Goal: Information Seeking & Learning: Learn about a topic

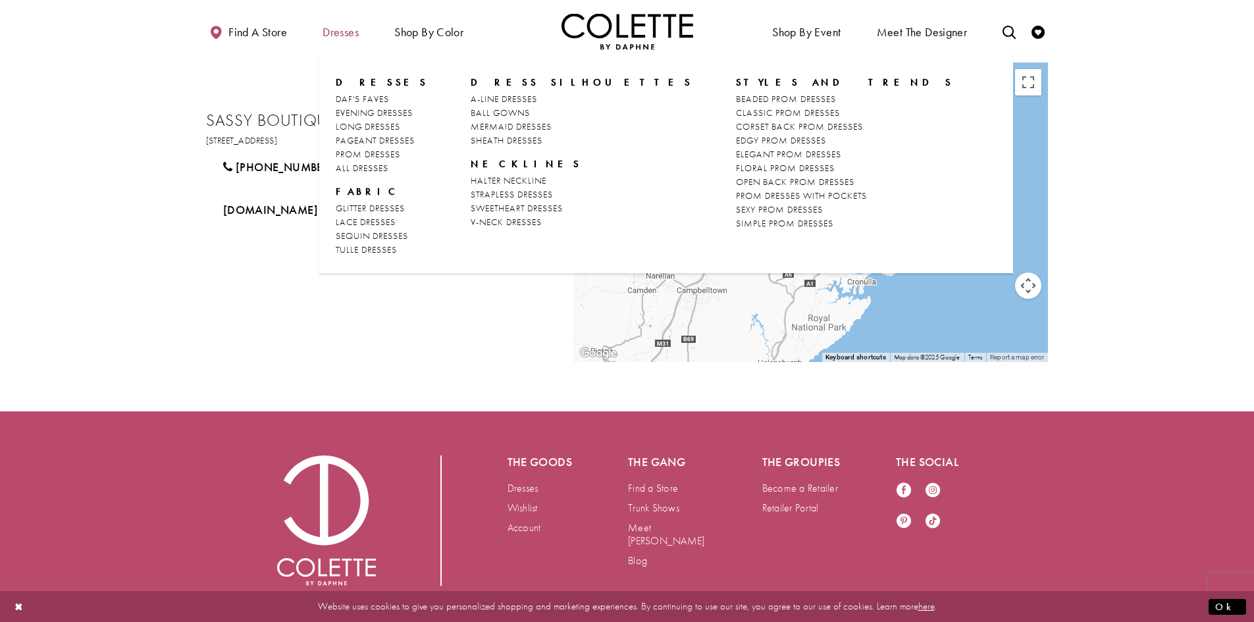
click at [344, 37] on span "Dresses" at bounding box center [340, 32] width 36 height 13
click at [339, 30] on span "Dresses" at bounding box center [340, 32] width 36 height 13
click at [344, 32] on span "Dresses" at bounding box center [340, 32] width 36 height 13
click at [369, 83] on span "Dresses" at bounding box center [382, 82] width 92 height 13
click at [380, 109] on span "EVENING DRESSES" at bounding box center [374, 113] width 77 height 12
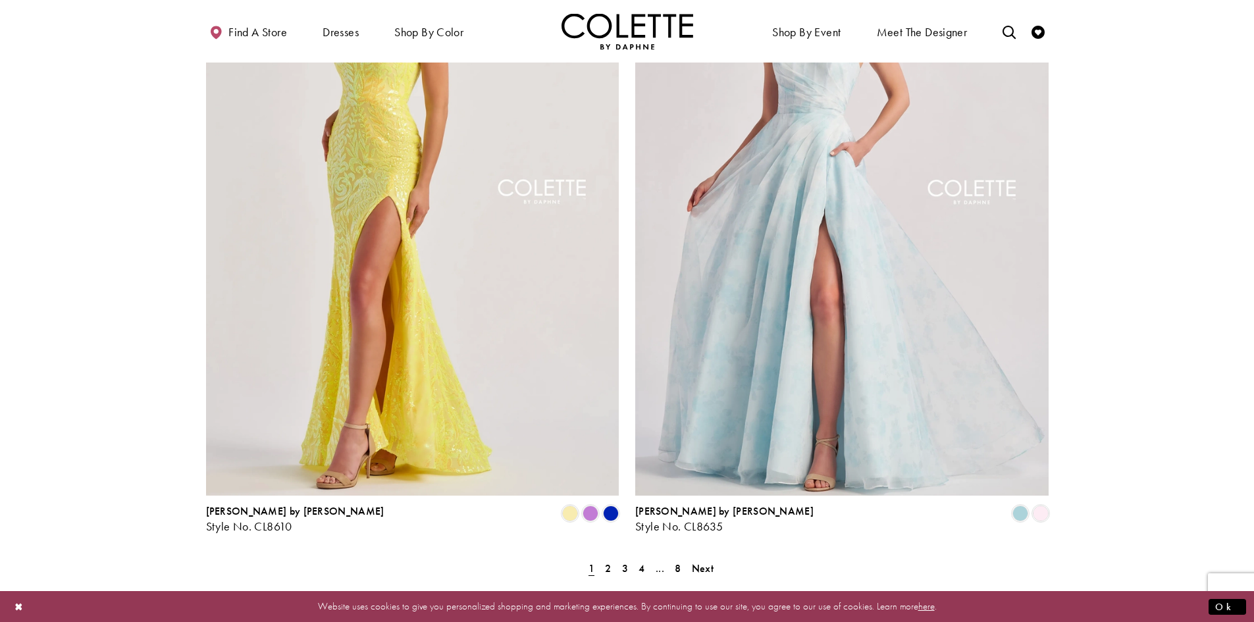
scroll to position [2435, 0]
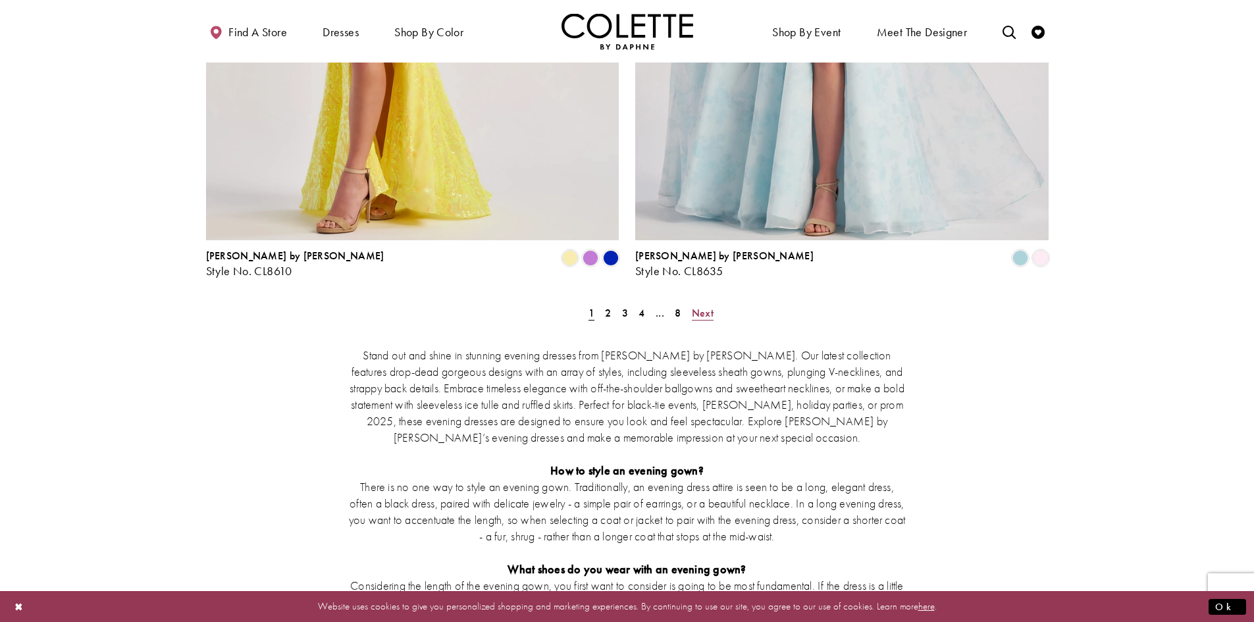
click at [705, 306] on span "Next" at bounding box center [703, 313] width 22 height 14
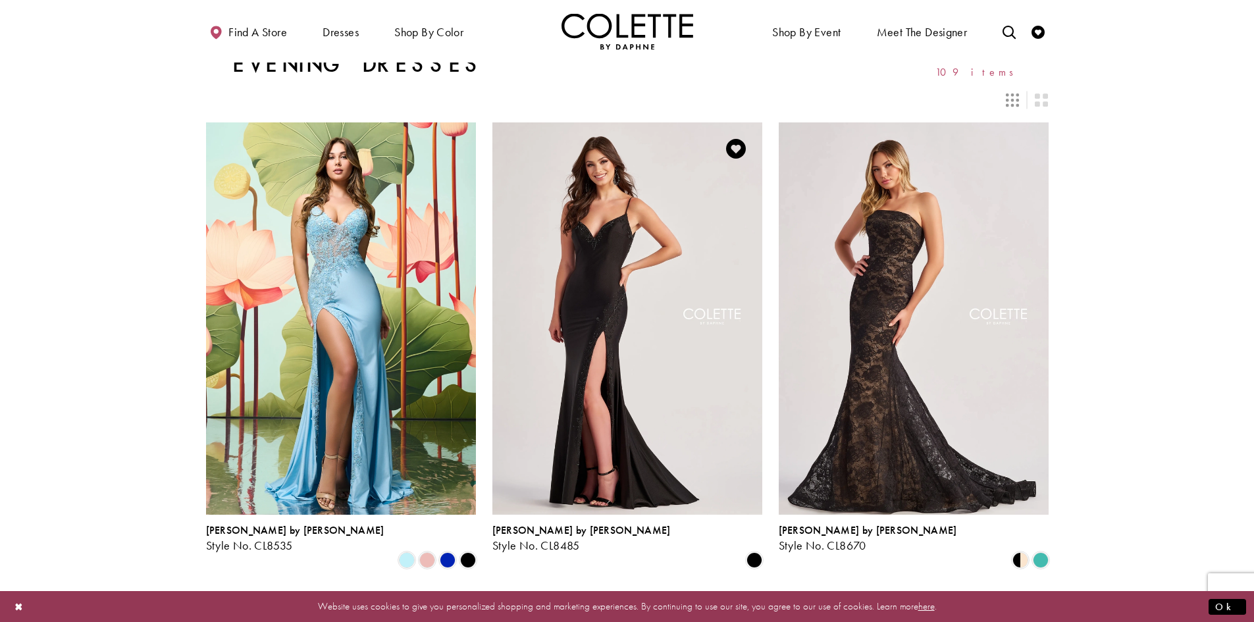
scroll to position [5, 0]
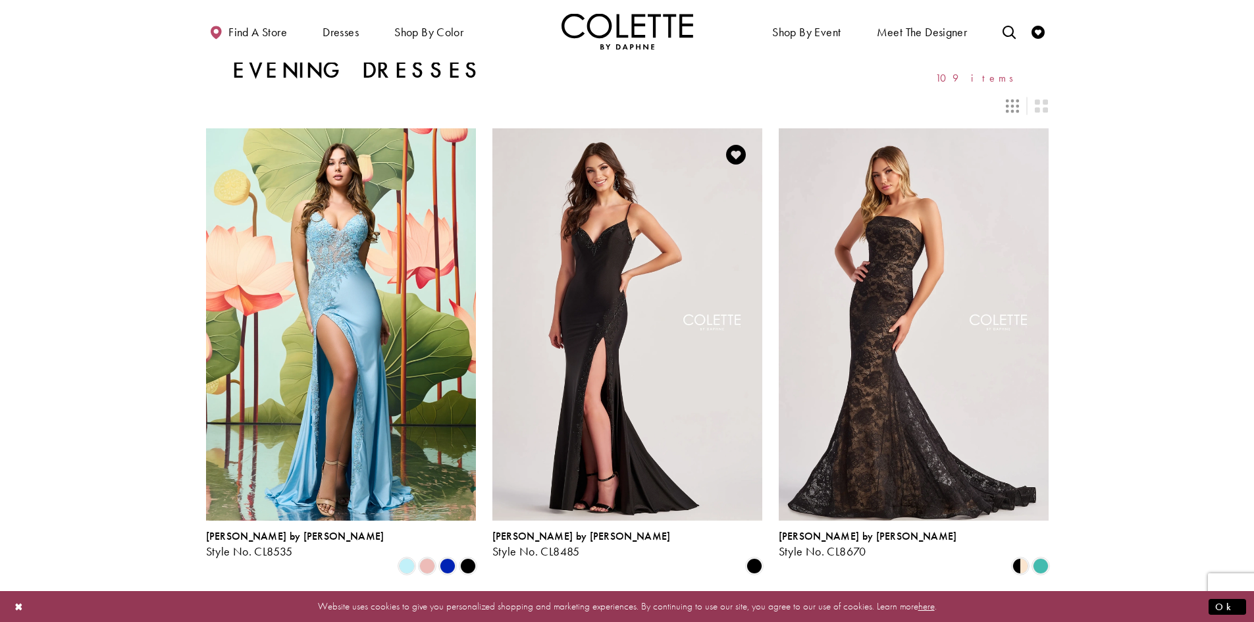
click at [659, 269] on img "Visit Colette by Daphne Style No. CL8485 Page" at bounding box center [627, 324] width 270 height 392
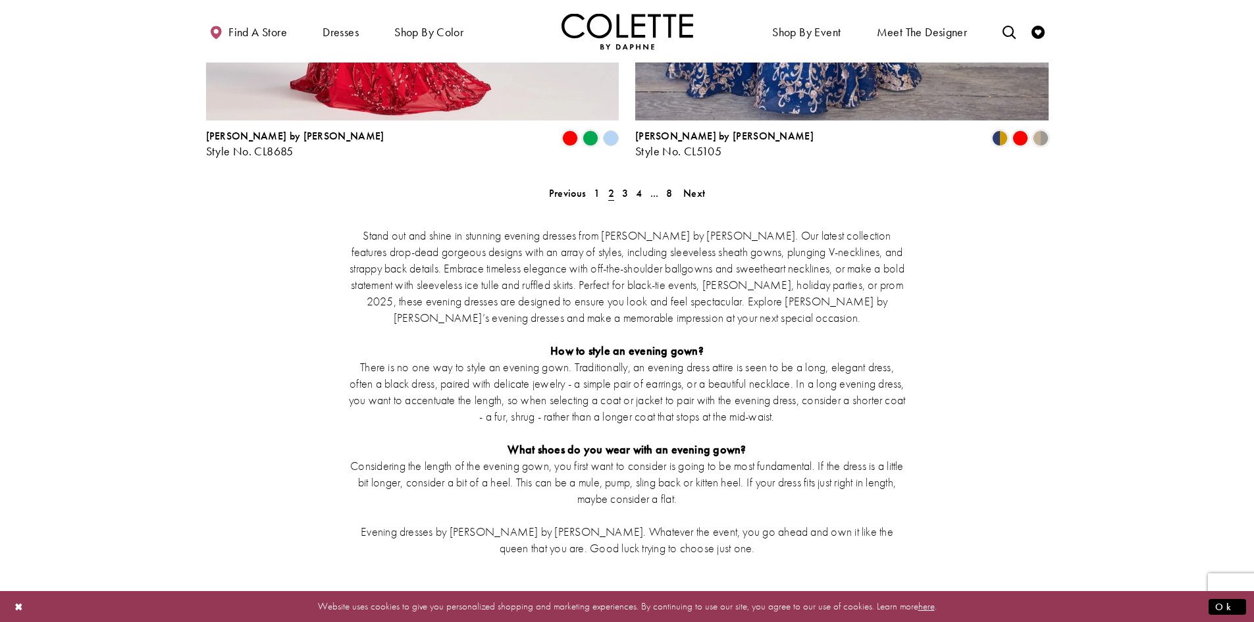
scroll to position [2572, 0]
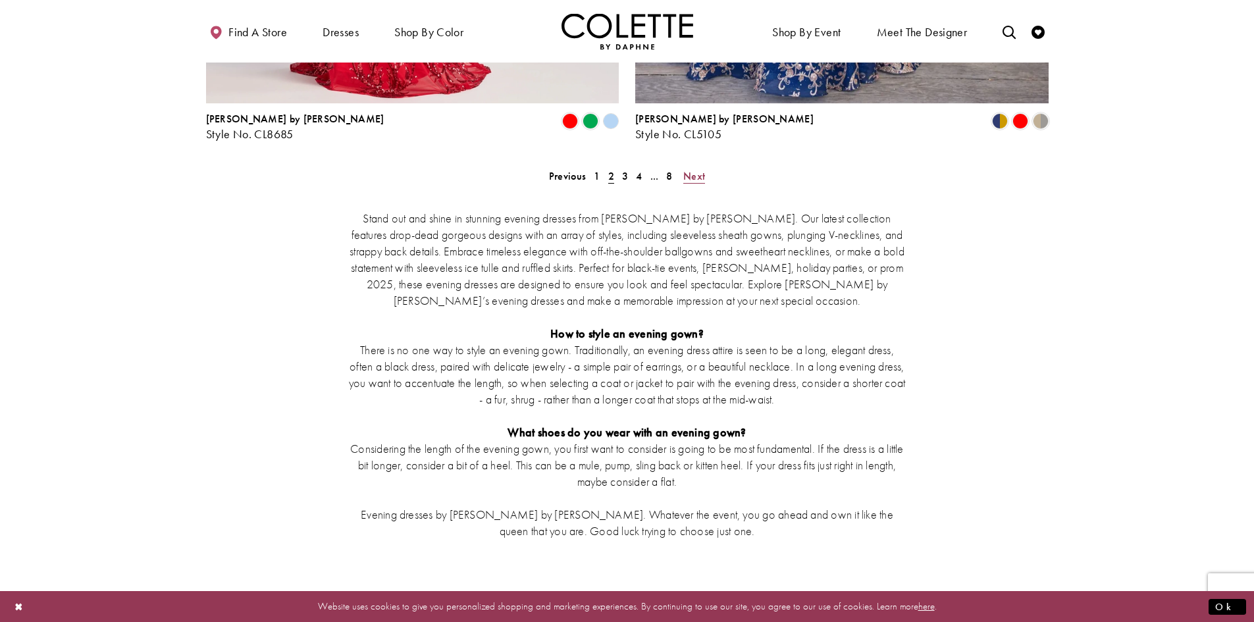
click at [701, 169] on span "Next" at bounding box center [694, 176] width 22 height 14
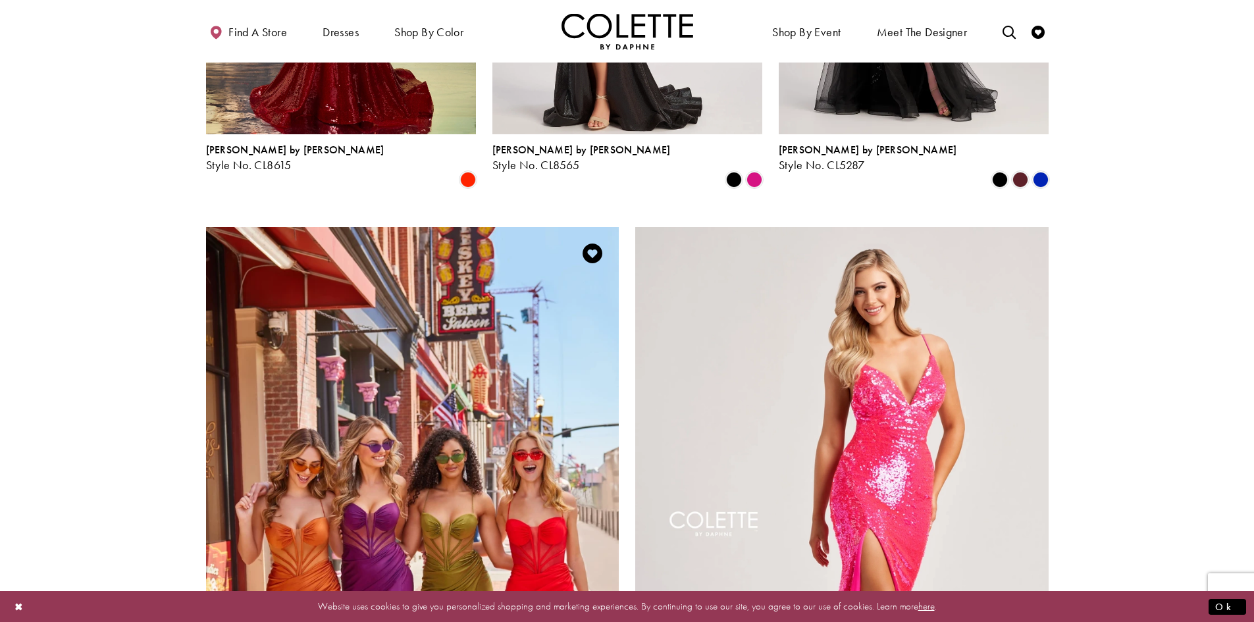
scroll to position [2243, 0]
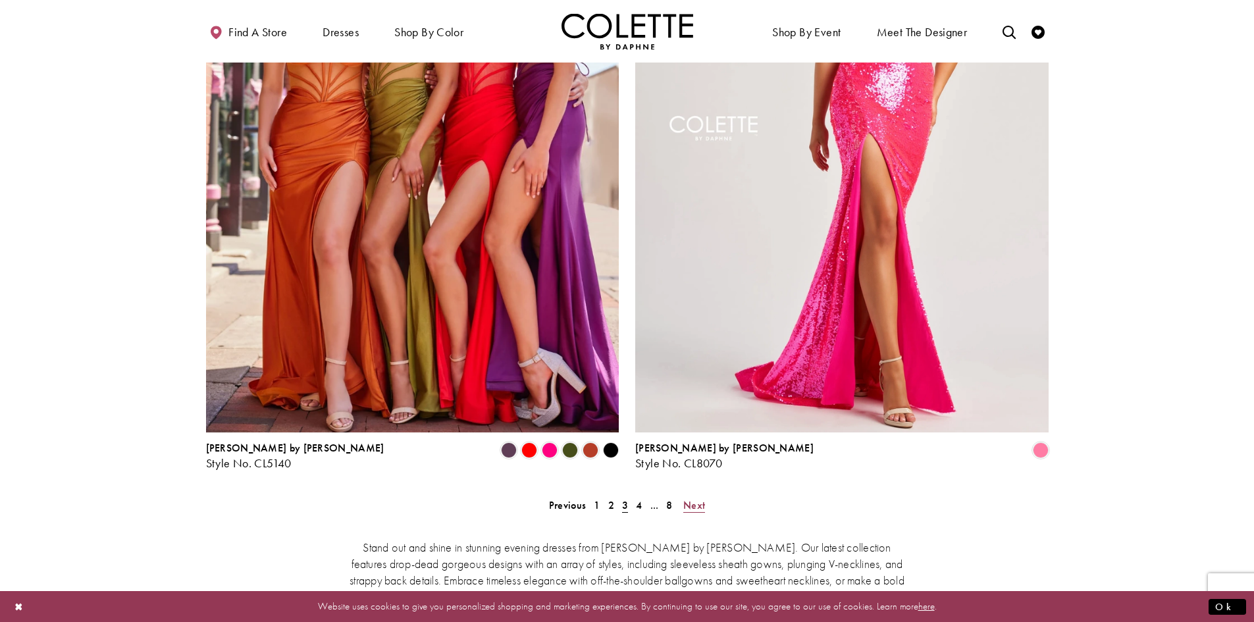
click at [700, 498] on span "Next" at bounding box center [694, 505] width 22 height 14
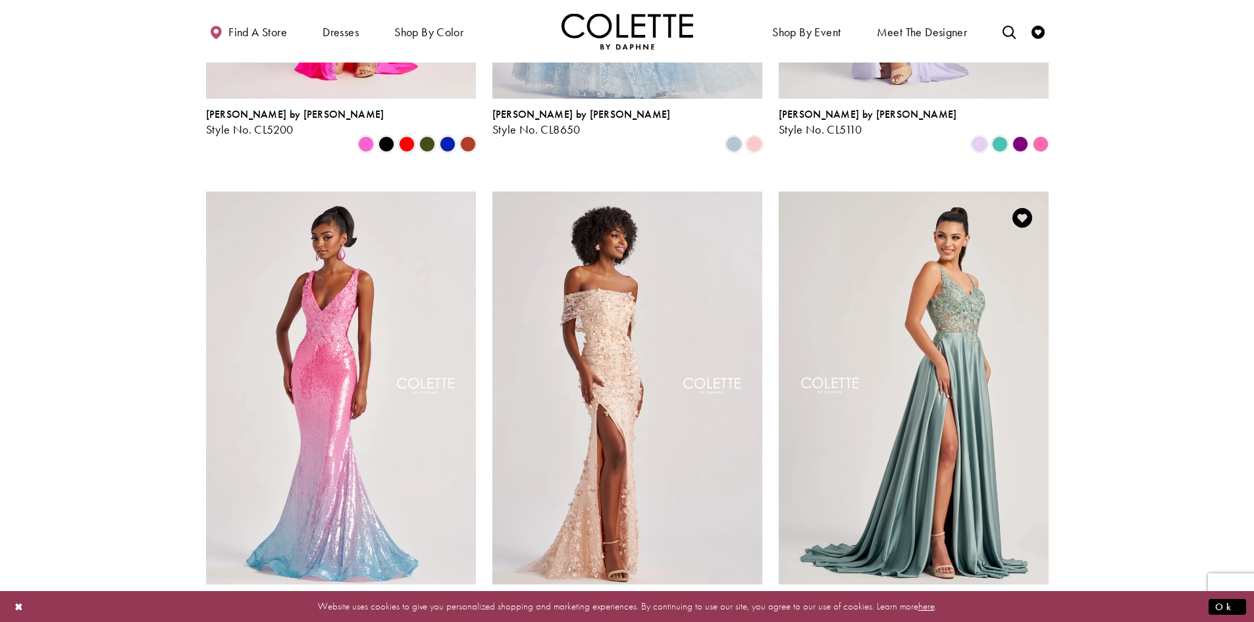
scroll to position [598, 0]
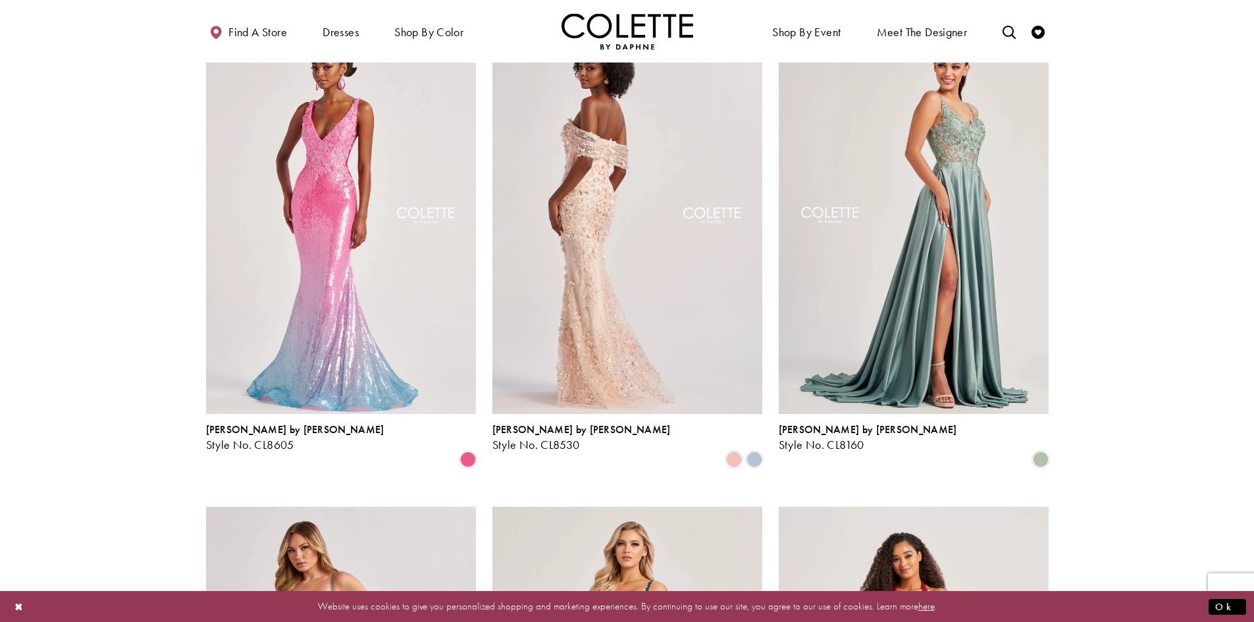
click at [599, 139] on img "Visit Colette by Daphne Style No. CL8530 Page" at bounding box center [627, 217] width 270 height 392
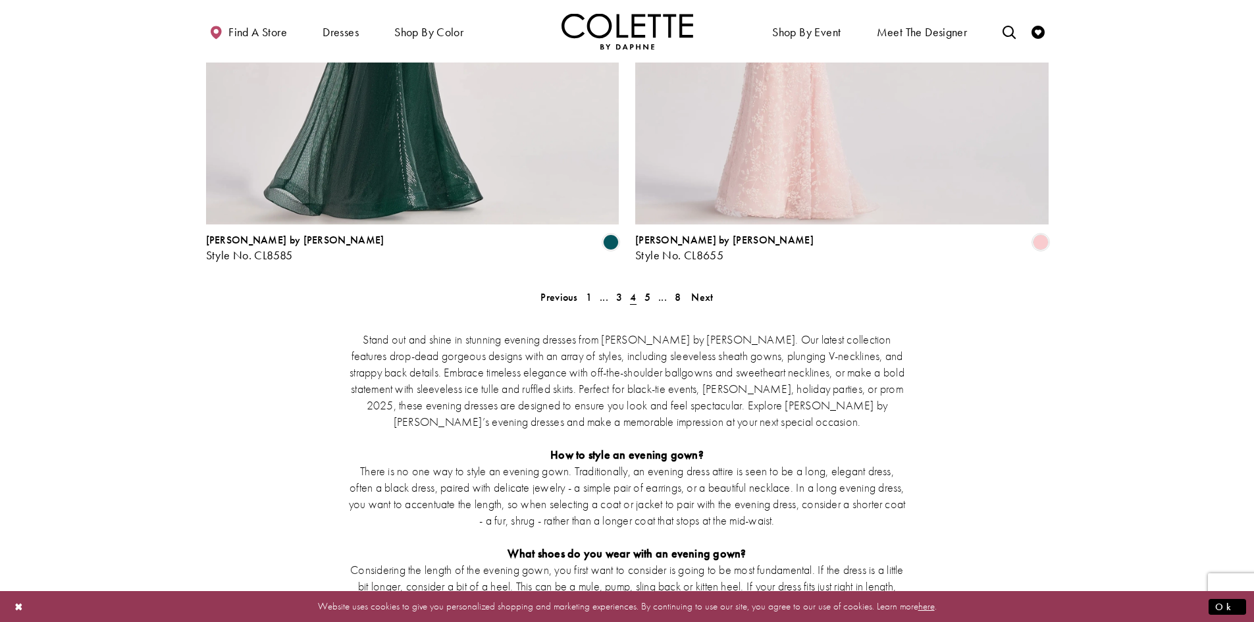
scroll to position [2308, 0]
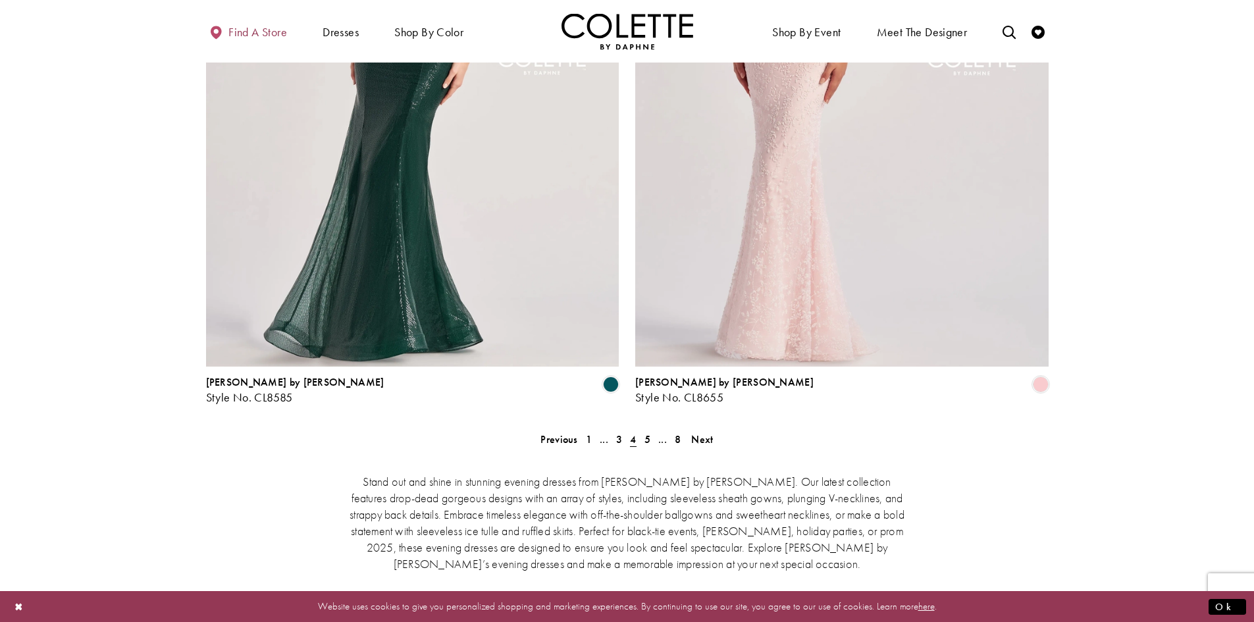
click at [249, 34] on span "Find a store" at bounding box center [257, 32] width 59 height 13
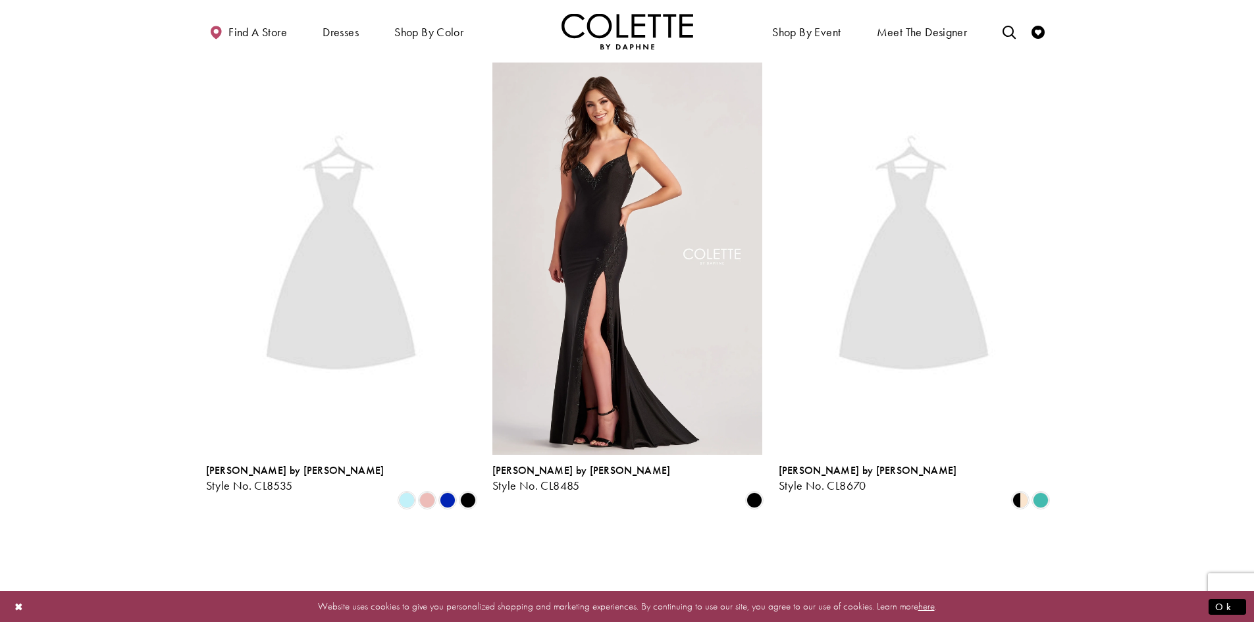
scroll to position [2435, 0]
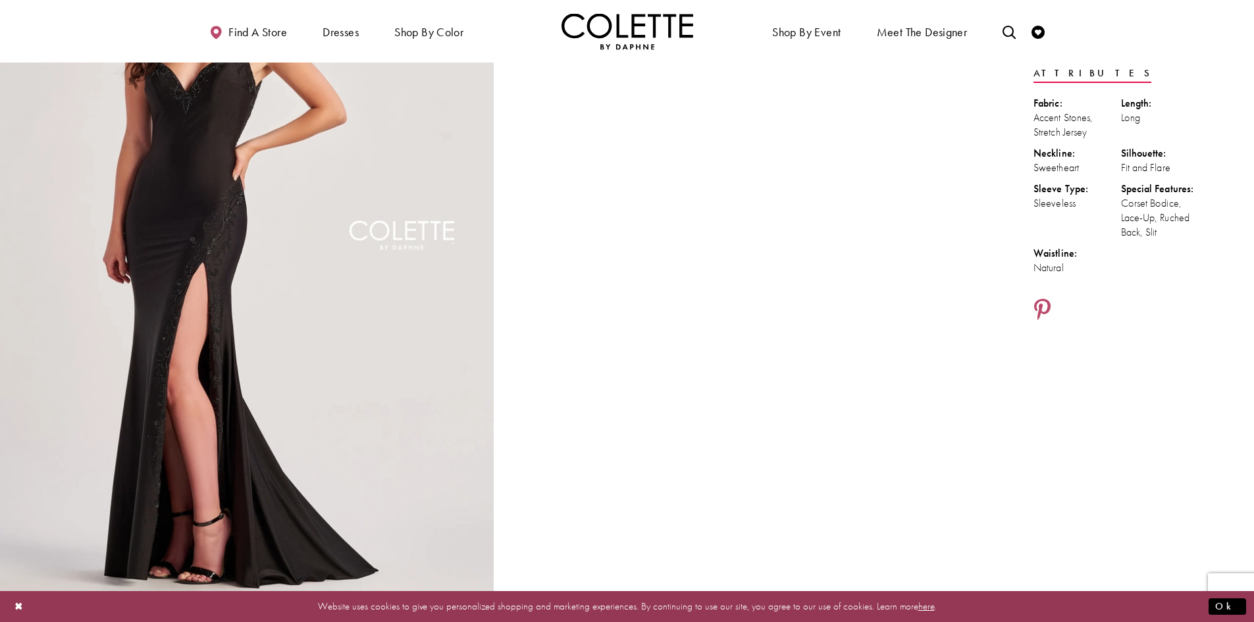
scroll to position [174, 0]
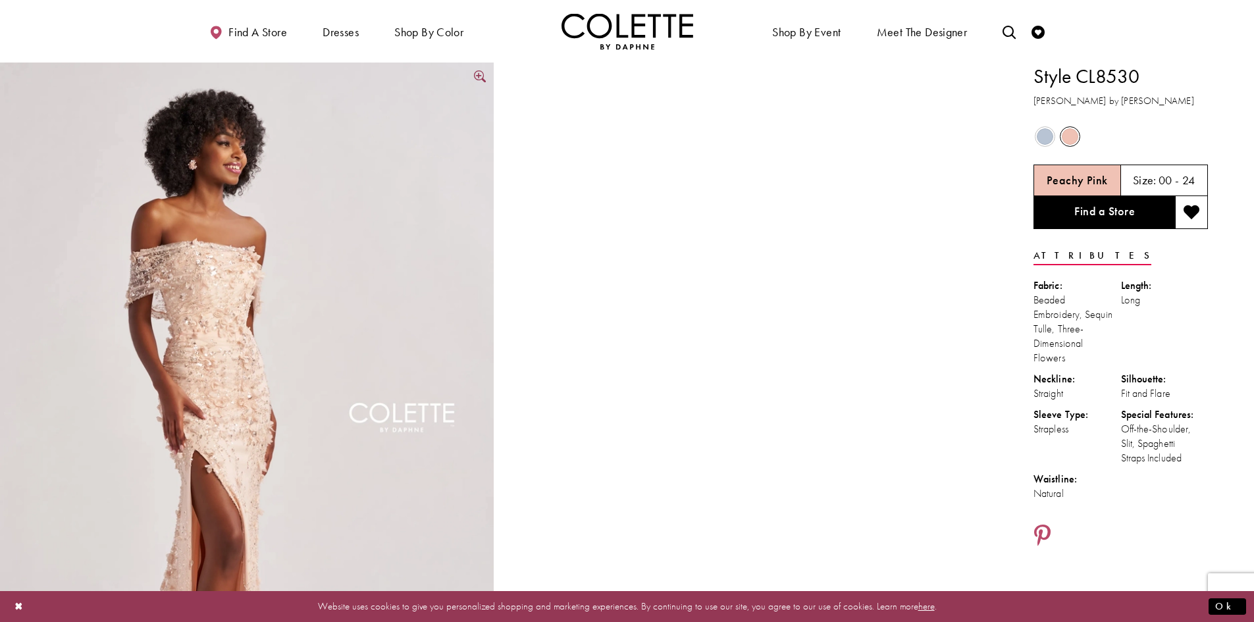
click at [236, 272] on img "Full size Style CL8530 Colette by Daphne #0 default Peachy Pink frontface verti…" at bounding box center [247, 433] width 494 height 740
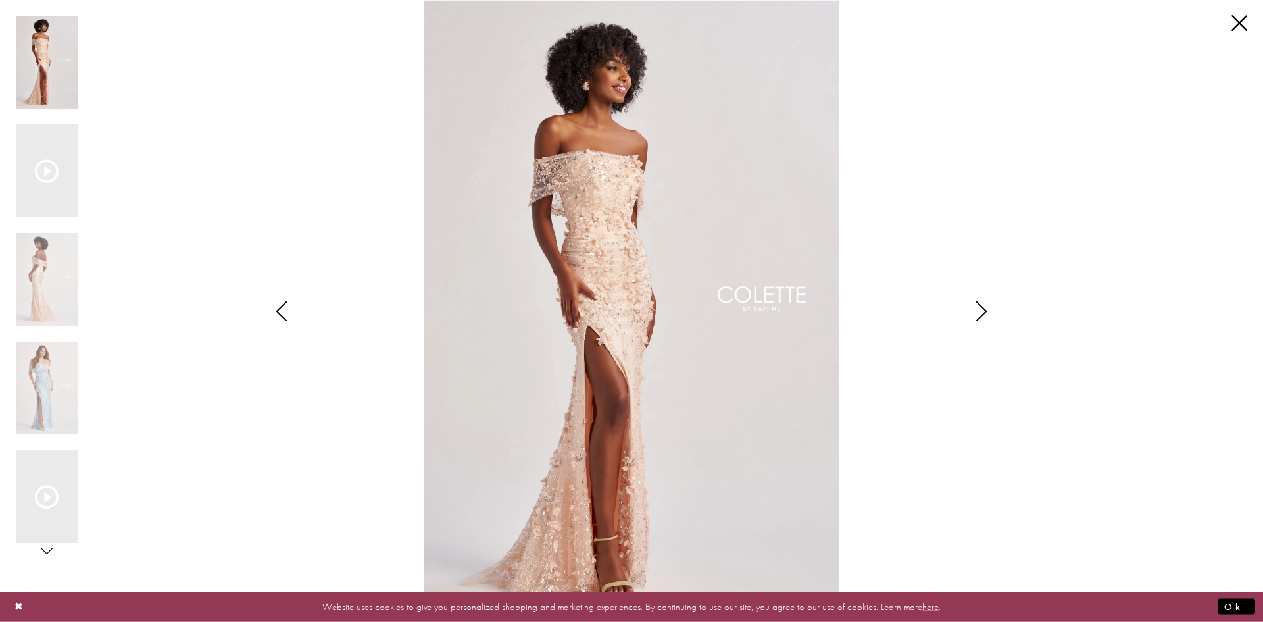
click at [984, 315] on icon "Style CL8530 Colette by Daphne Views dialog" at bounding box center [981, 311] width 33 height 20
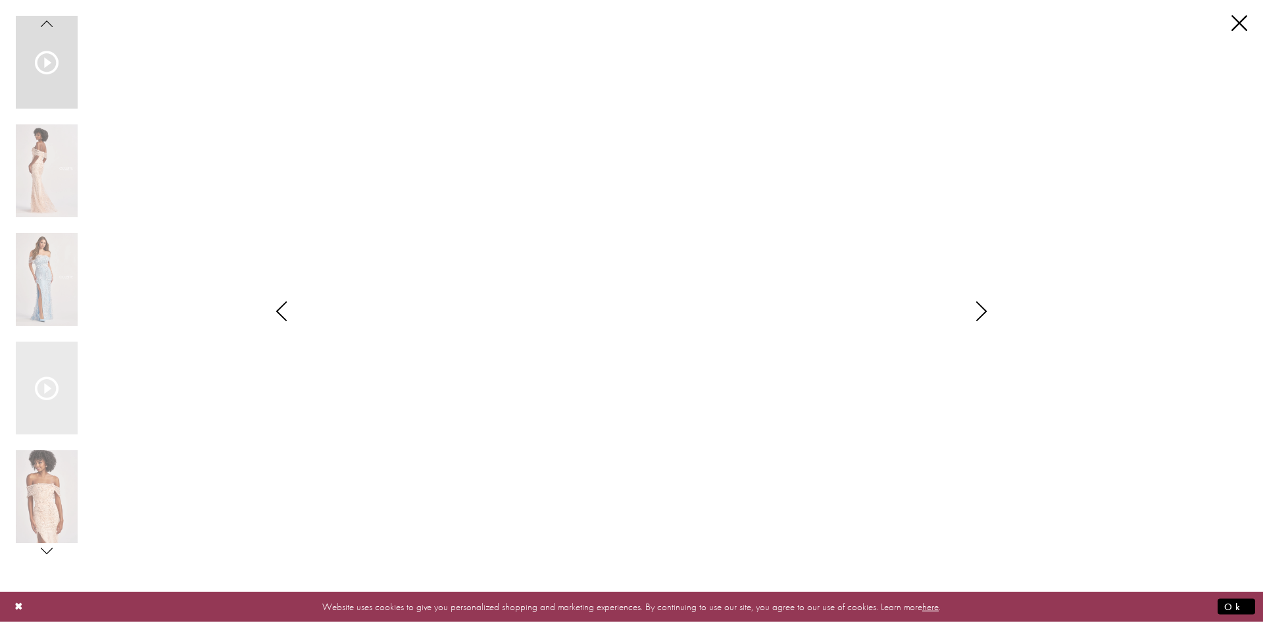
click at [984, 315] on icon "Style CL8530 Colette by Daphne Views dialog" at bounding box center [981, 311] width 33 height 20
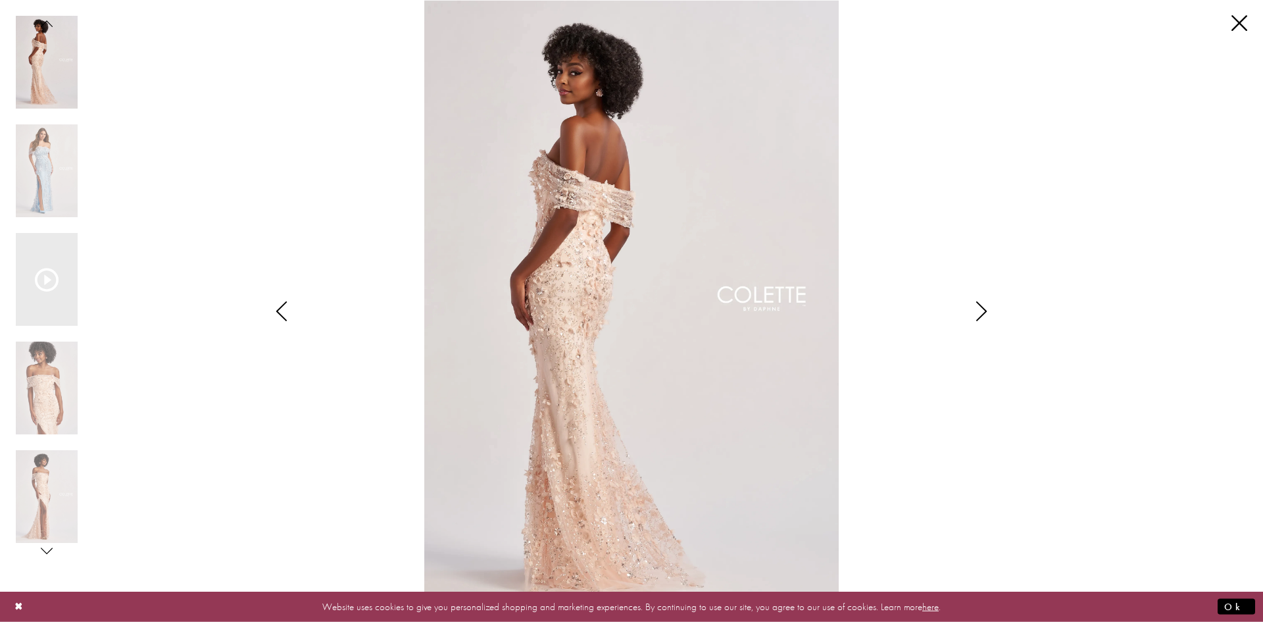
click at [984, 315] on icon "Style CL8530 Colette by Daphne Views dialog" at bounding box center [981, 311] width 33 height 20
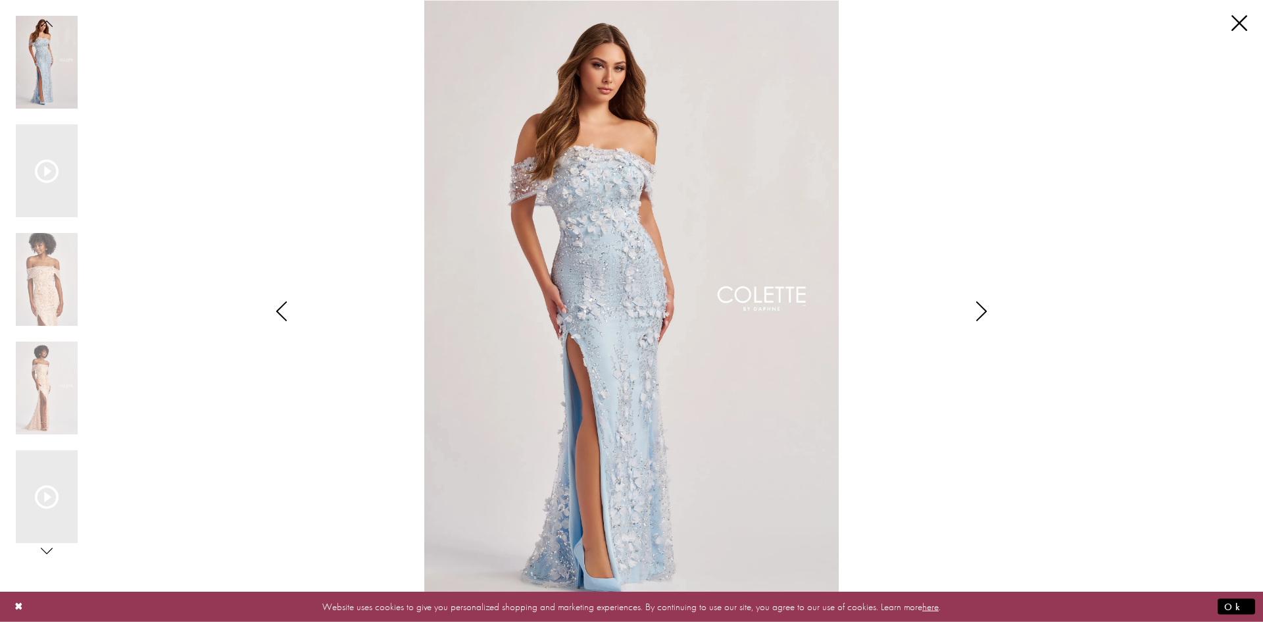
click at [984, 315] on icon "Style CL8530 Colette by Daphne Views dialog" at bounding box center [981, 311] width 33 height 20
